Goal: Transaction & Acquisition: Book appointment/travel/reservation

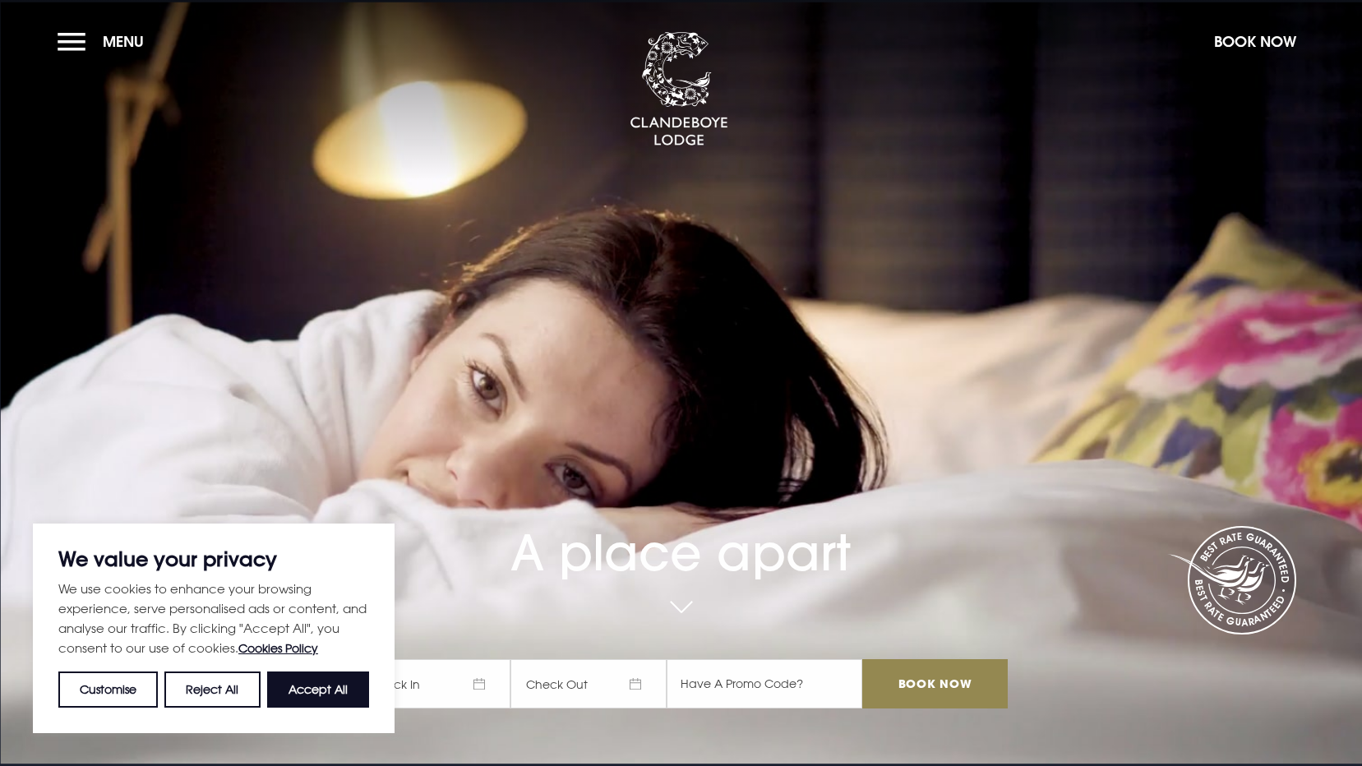
click at [95, 34] on button "Menu" at bounding box center [105, 41] width 95 height 35
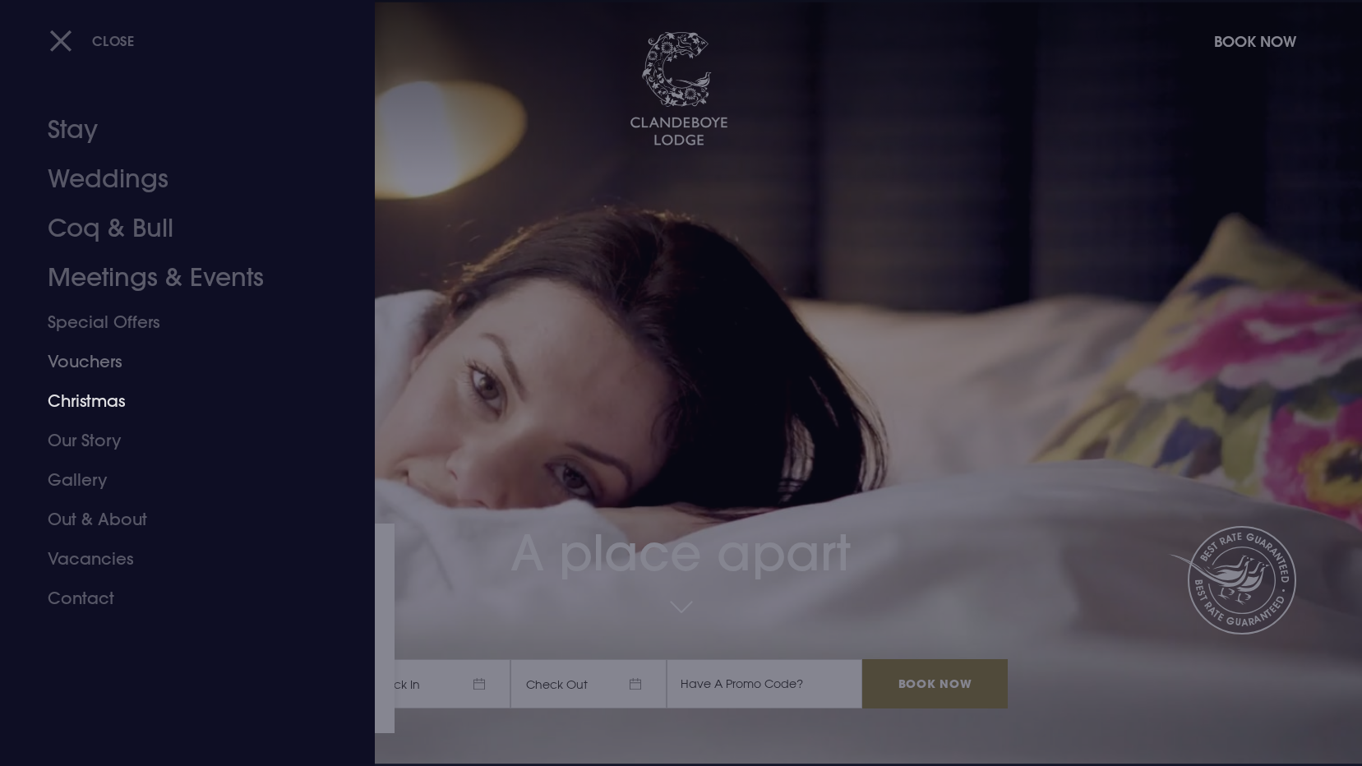
click at [113, 394] on link "Christmas" at bounding box center [178, 400] width 260 height 39
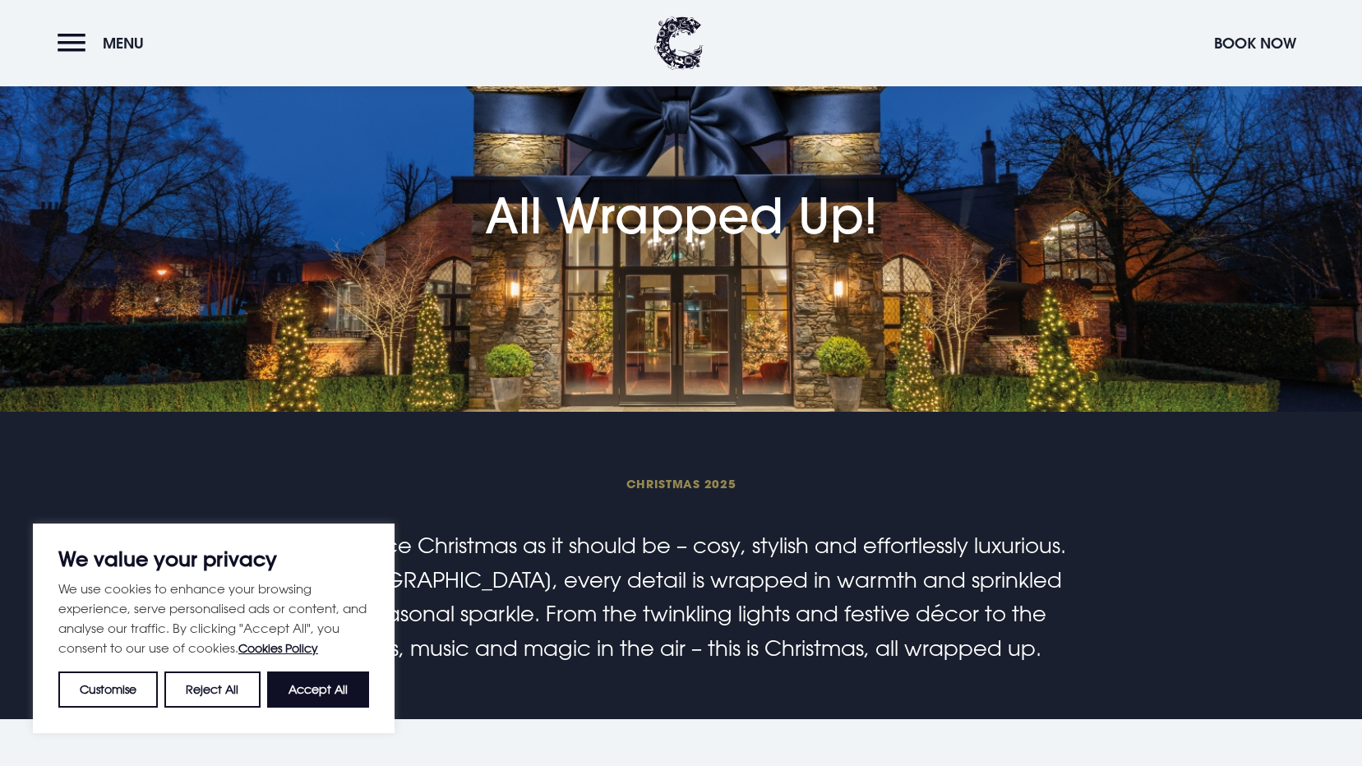
scroll to position [82, 0]
click at [231, 691] on button "Reject All" at bounding box center [211, 690] width 95 height 36
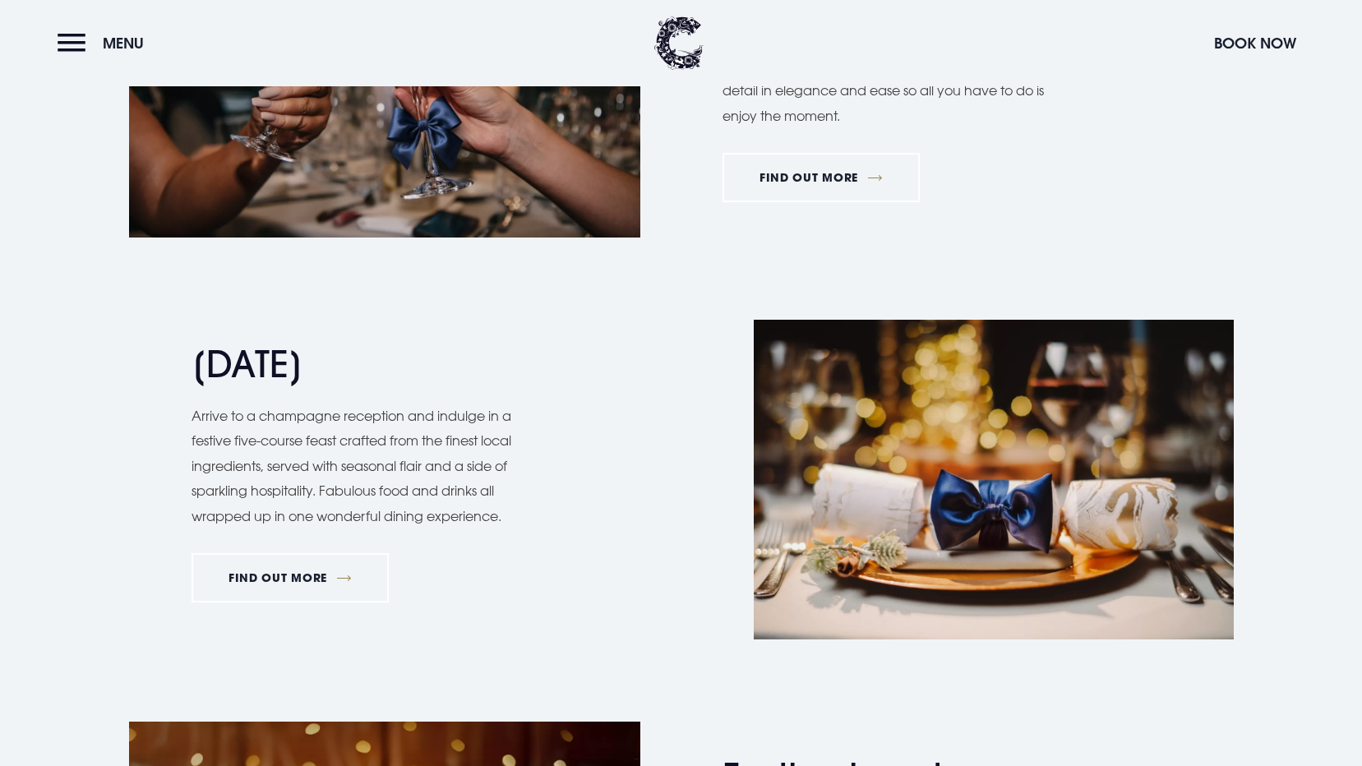
scroll to position [1397, 0]
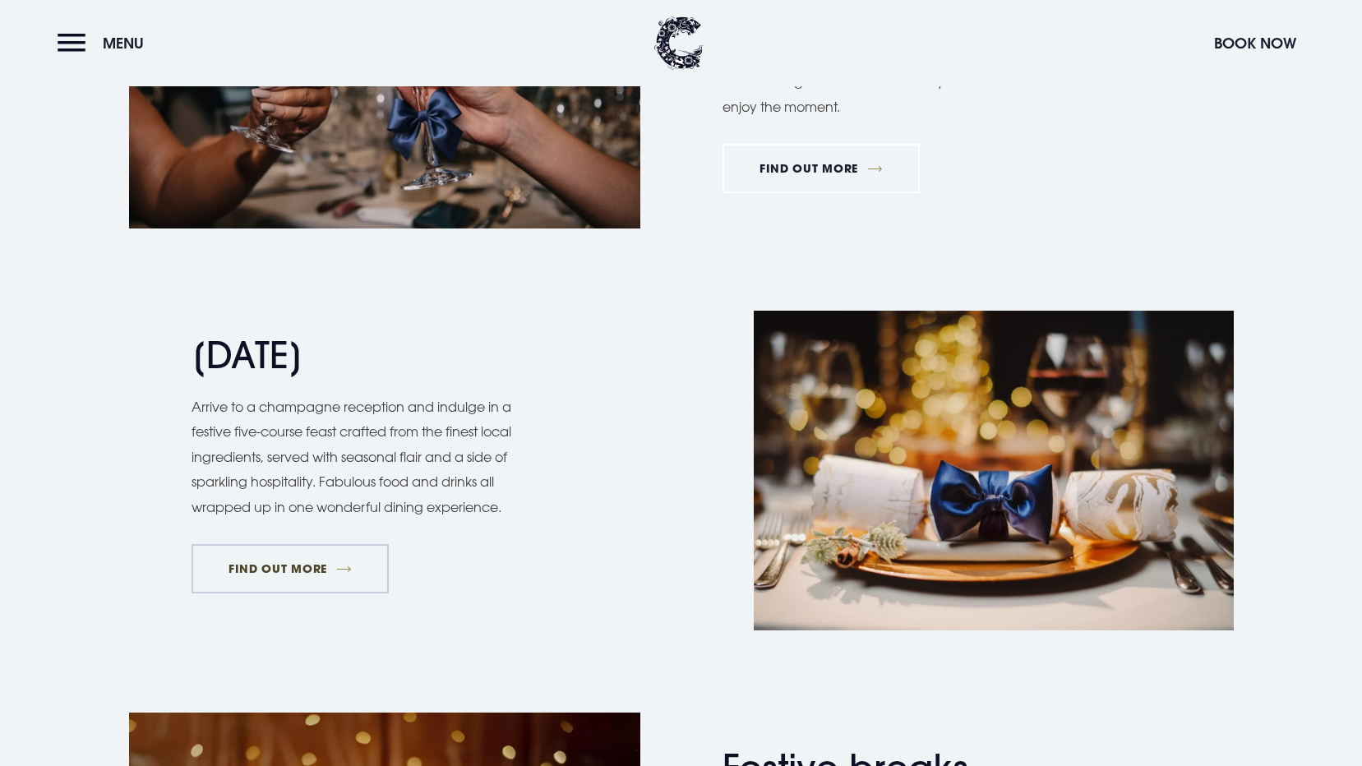
click at [334, 576] on link "FIND OUT MORE" at bounding box center [291, 568] width 198 height 49
